Goal: Register for event/course

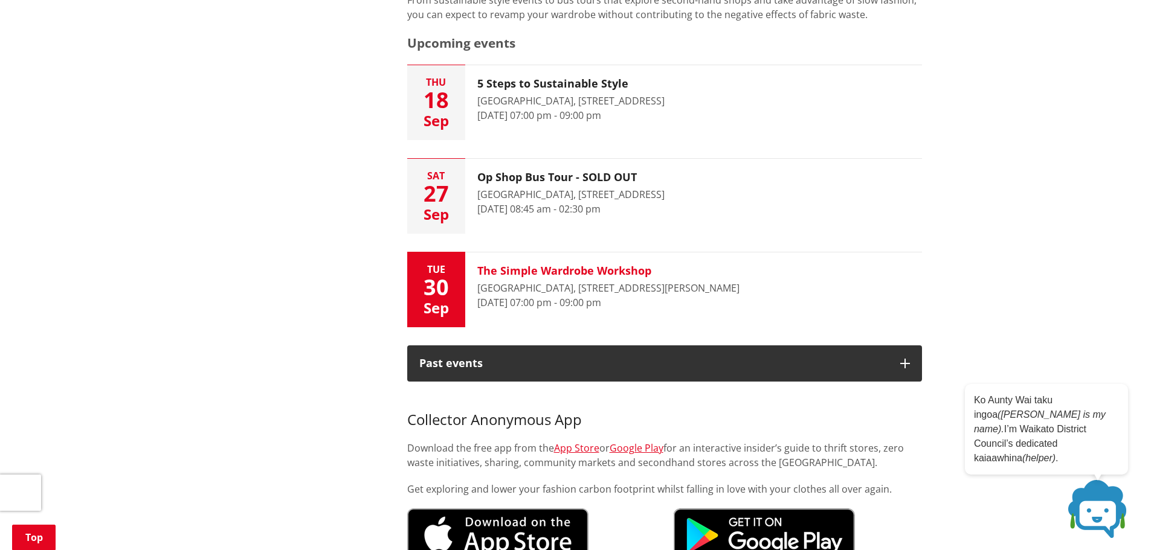
scroll to position [544, 0]
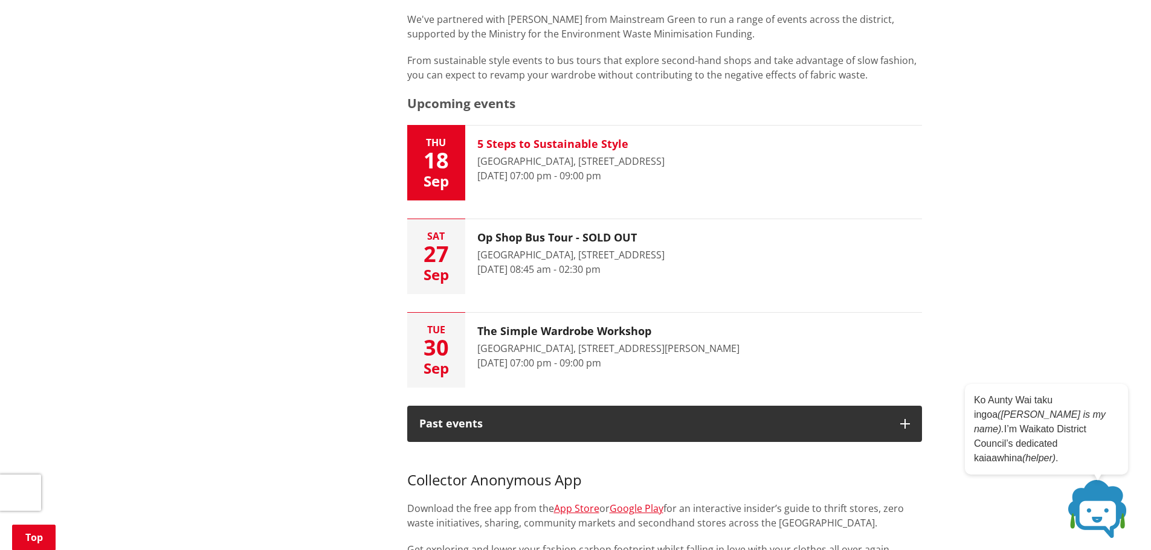
click at [549, 141] on h3 "5 Steps to Sustainable Style" at bounding box center [570, 144] width 187 height 13
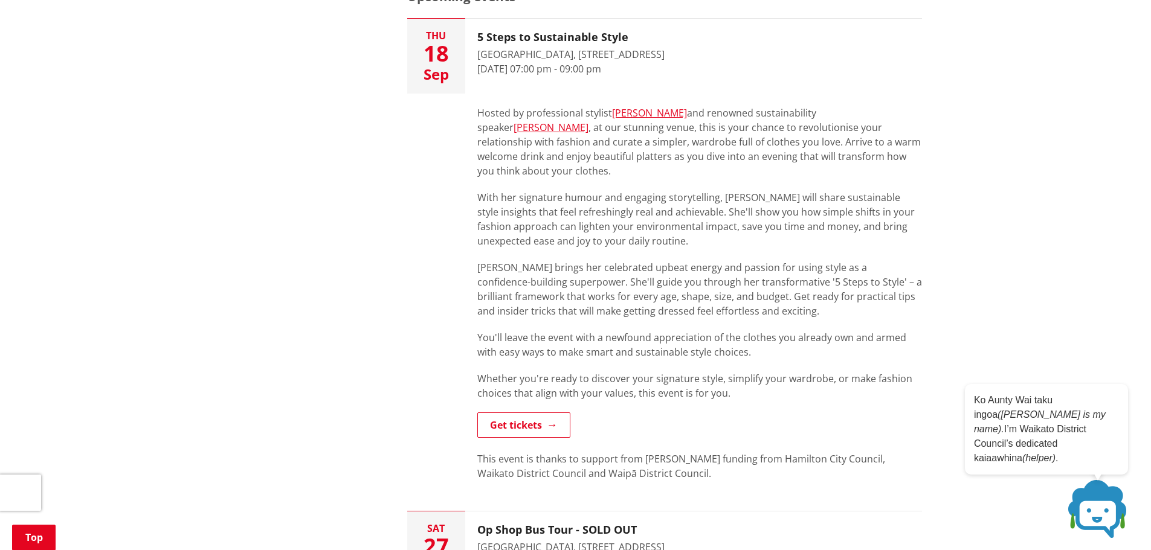
scroll to position [665, 0]
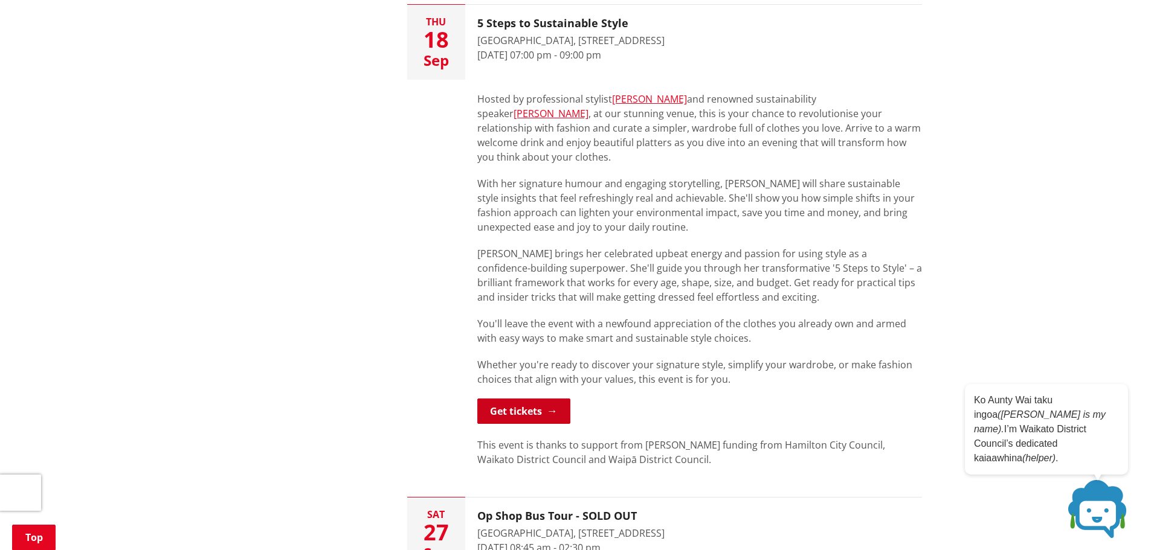
click at [529, 401] on link "Get tickets" at bounding box center [523, 411] width 93 height 25
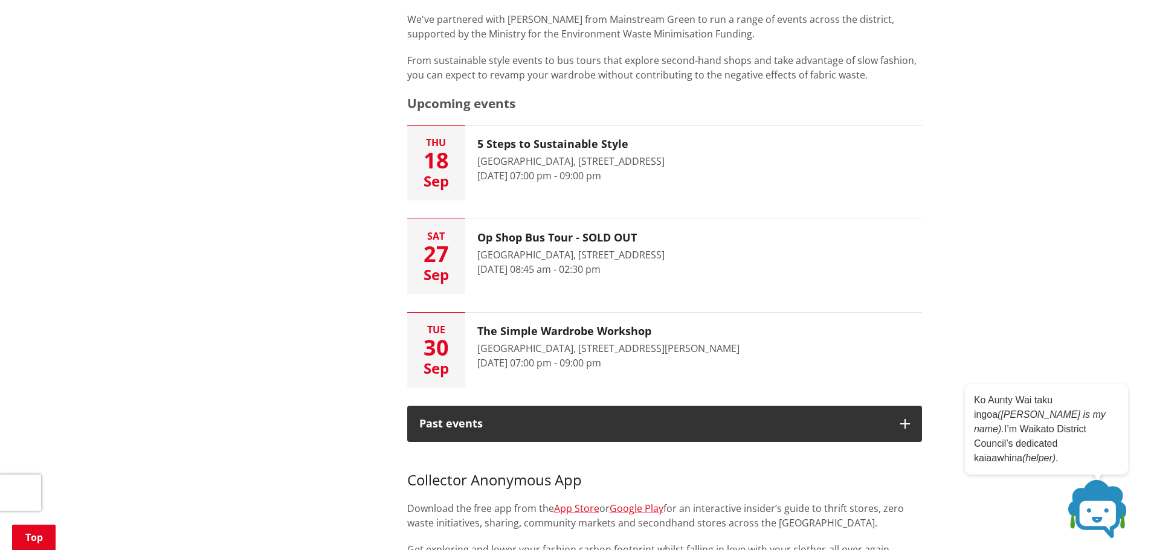
scroll to position [604, 0]
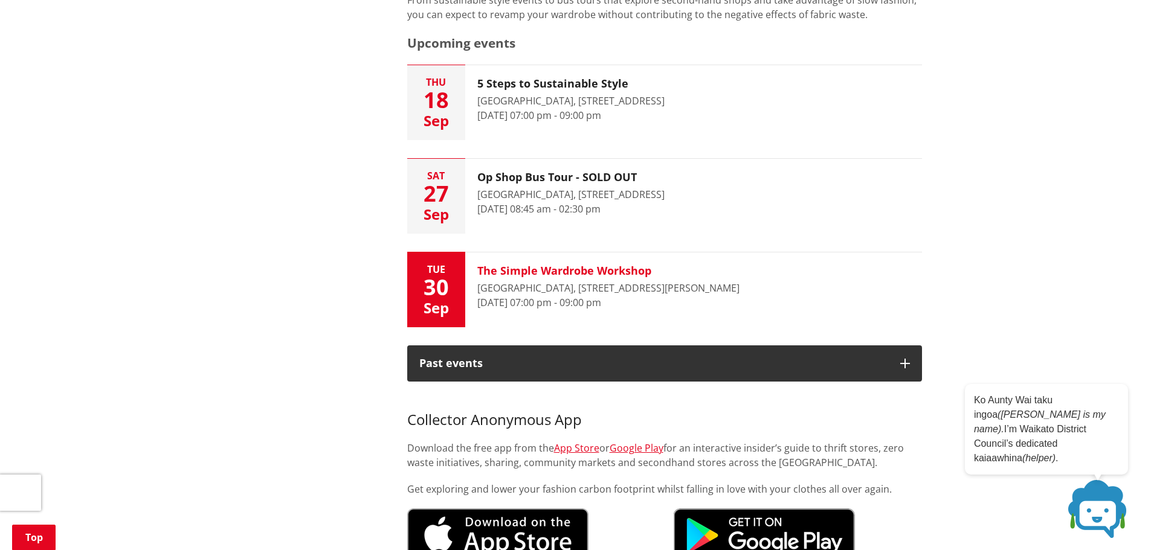
click at [617, 288] on div "[GEOGRAPHIC_DATA], [STREET_ADDRESS][PERSON_NAME]" at bounding box center [608, 288] width 262 height 15
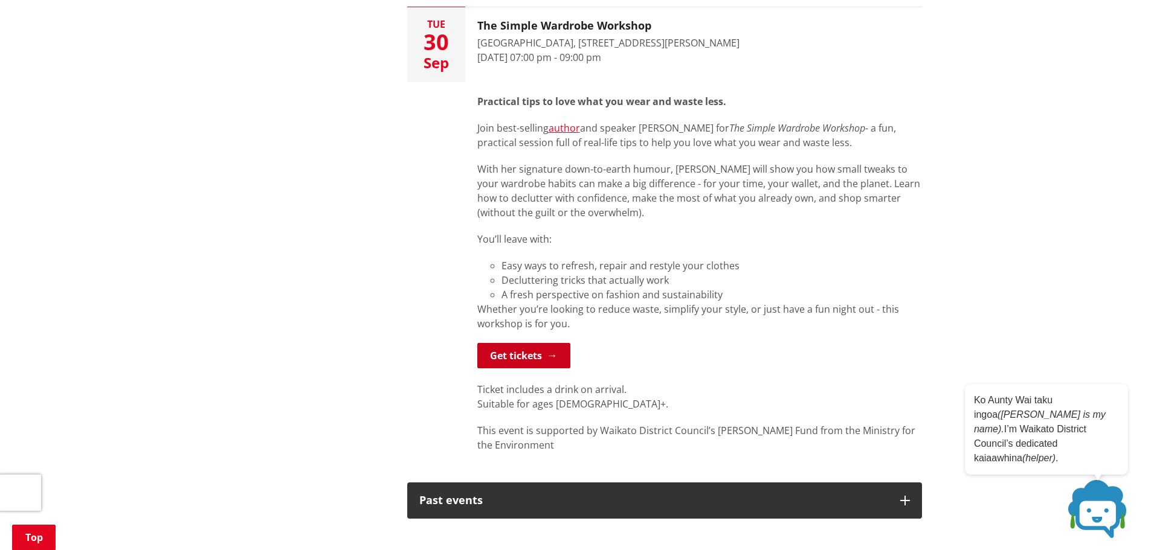
scroll to position [786, 0]
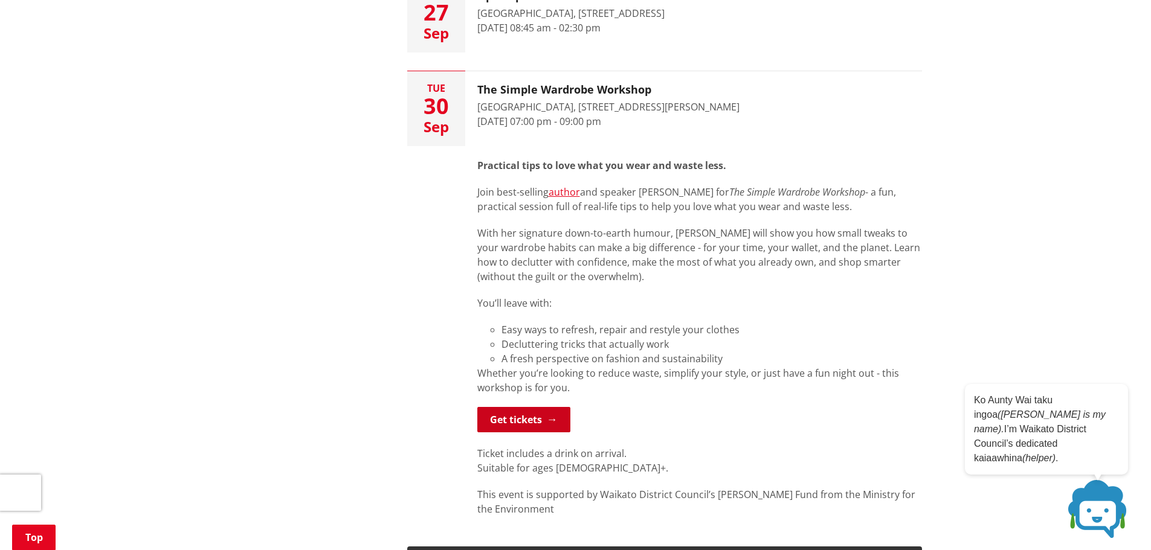
click at [520, 422] on link "Get tickets" at bounding box center [523, 419] width 93 height 25
